Goal: Task Accomplishment & Management: Manage account settings

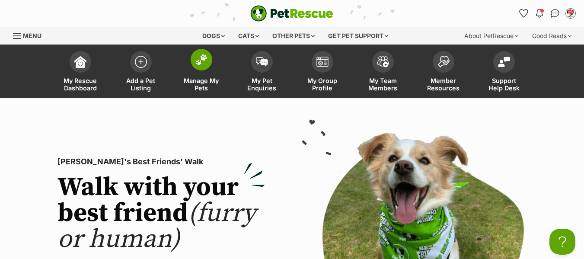
click at [199, 84] on span "Manage My Pets" at bounding box center [201, 84] width 39 height 15
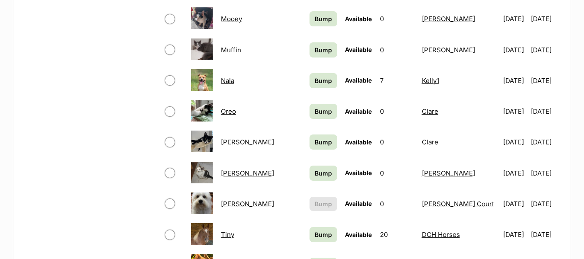
scroll to position [562, 0]
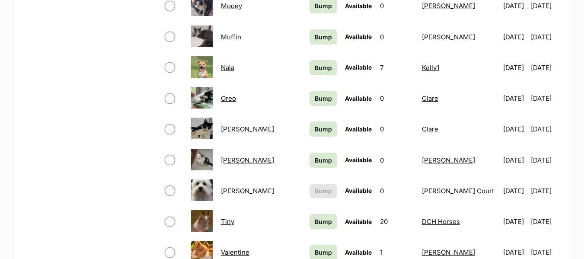
click at [232, 190] on link "[PERSON_NAME]" at bounding box center [247, 191] width 53 height 8
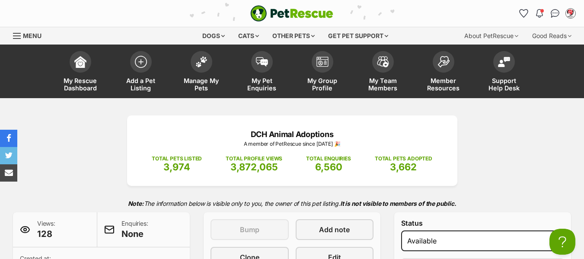
click at [17, 34] on div "Menu" at bounding box center [17, 35] width 9 height 7
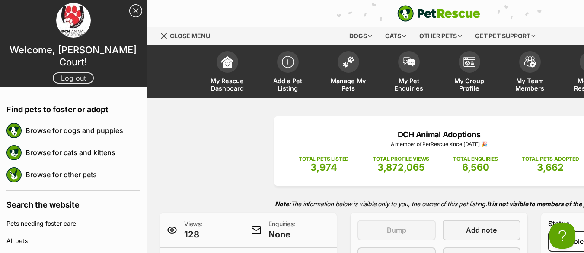
click at [79, 72] on link "Log out" at bounding box center [73, 77] width 41 height 11
